Goal: Find specific page/section: Find specific page/section

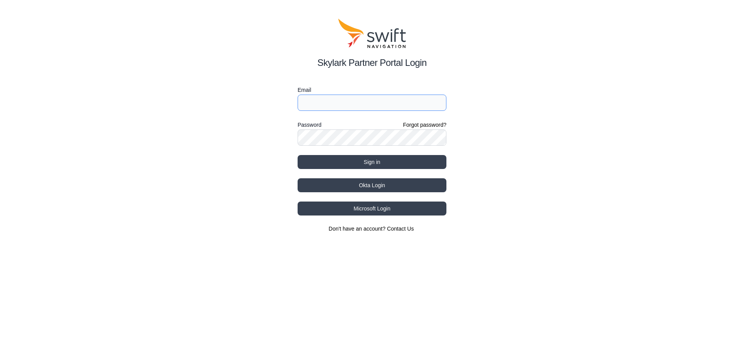
click at [377, 103] on input "Email" at bounding box center [371, 103] width 149 height 16
type input "ulf.glueckert@swift-nav.com"
click at [297, 155] on button "Sign in" at bounding box center [371, 162] width 149 height 14
select select
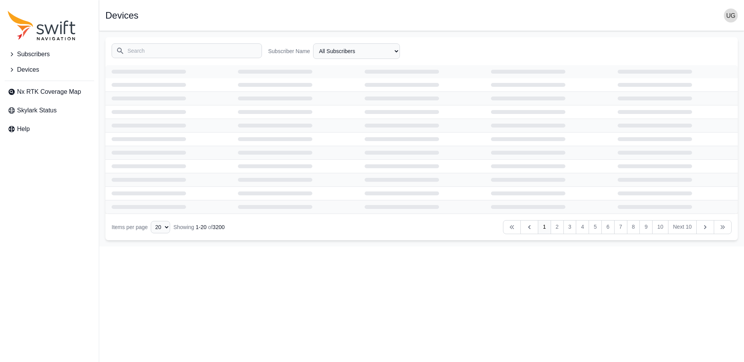
click at [185, 55] on input "Search" at bounding box center [187, 50] width 150 height 15
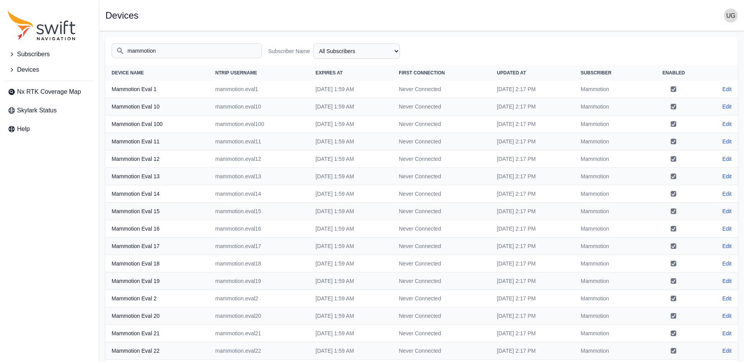
scroll to position [100, 0]
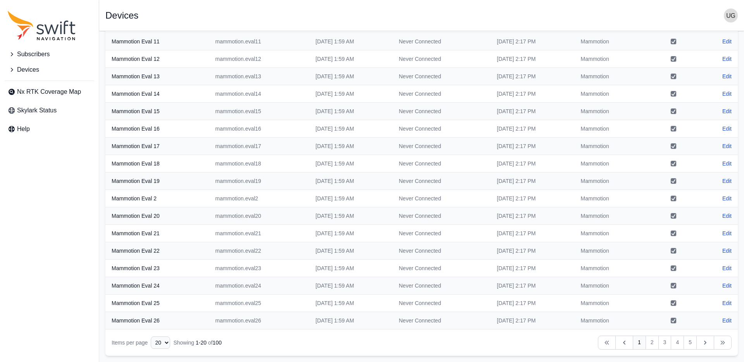
type input "mammotion"
click at [160, 345] on select "10 15 20 25 50" at bounding box center [160, 342] width 19 height 12
select select "50"
click at [151, 349] on select "10 15 20 25 50" at bounding box center [160, 342] width 19 height 12
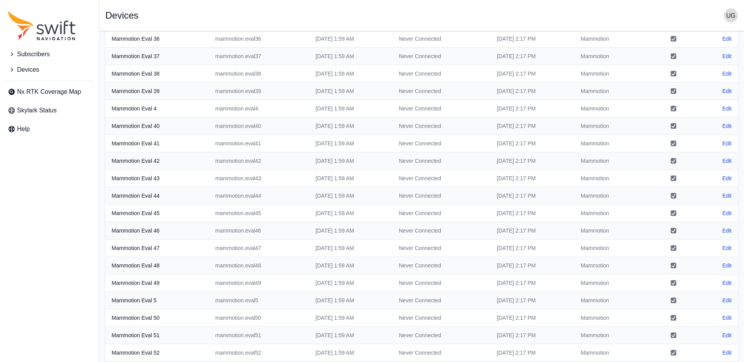
scroll to position [623, 0]
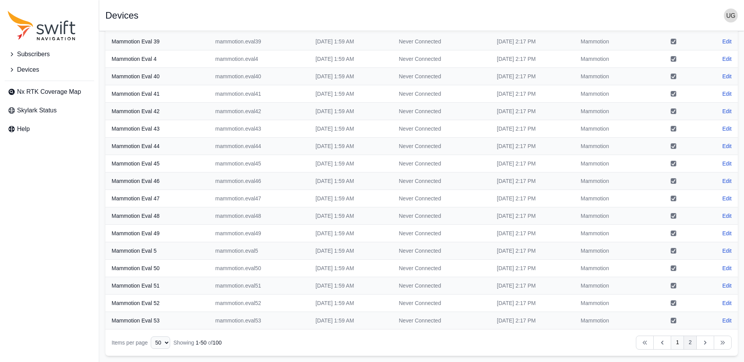
click at [690, 341] on link "2" at bounding box center [689, 342] width 13 height 14
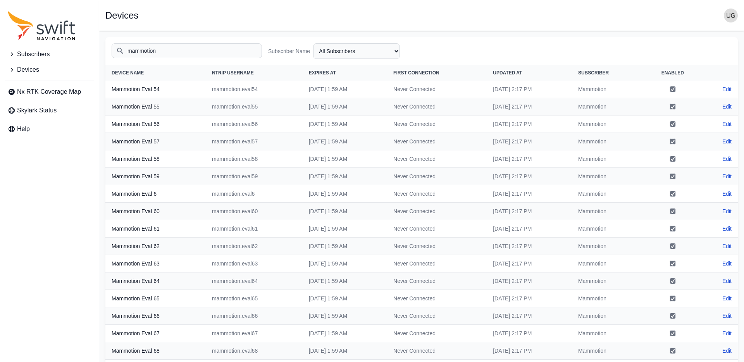
scroll to position [0, 0]
